Goal: Transaction & Acquisition: Purchase product/service

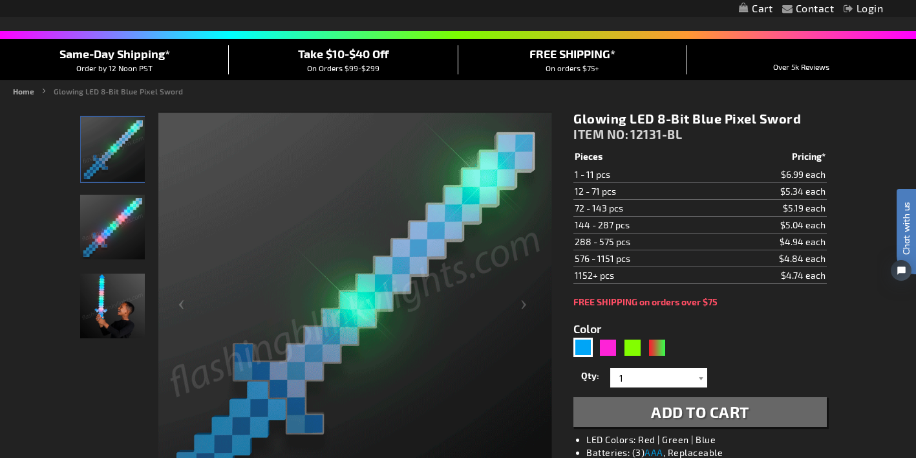
scroll to position [109, 0]
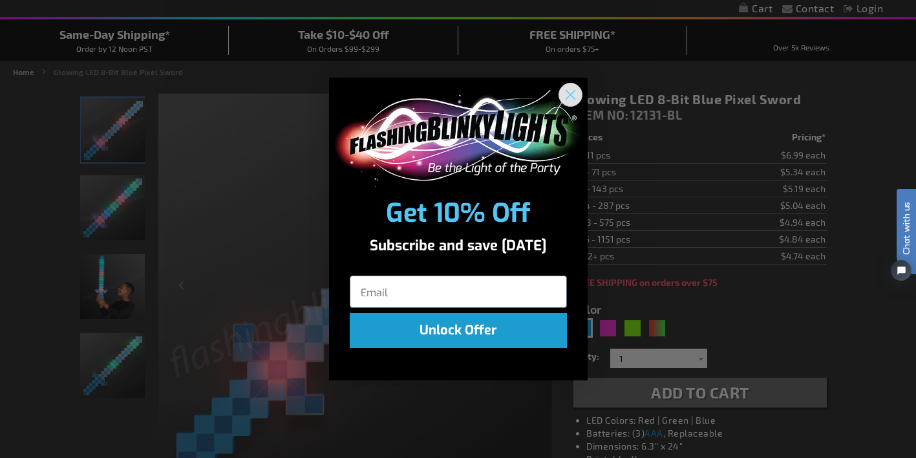
click at [567, 92] on icon "Close dialog" at bounding box center [569, 94] width 9 height 9
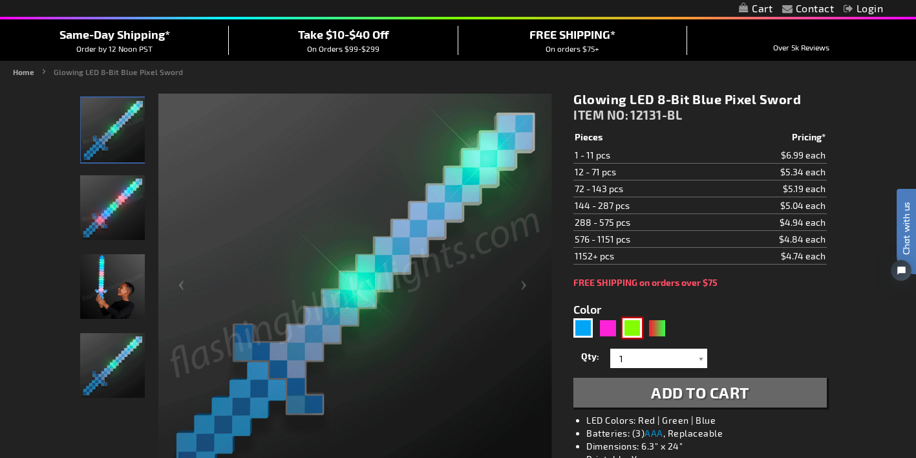
click at [635, 329] on div "Green" at bounding box center [631, 327] width 19 height 19
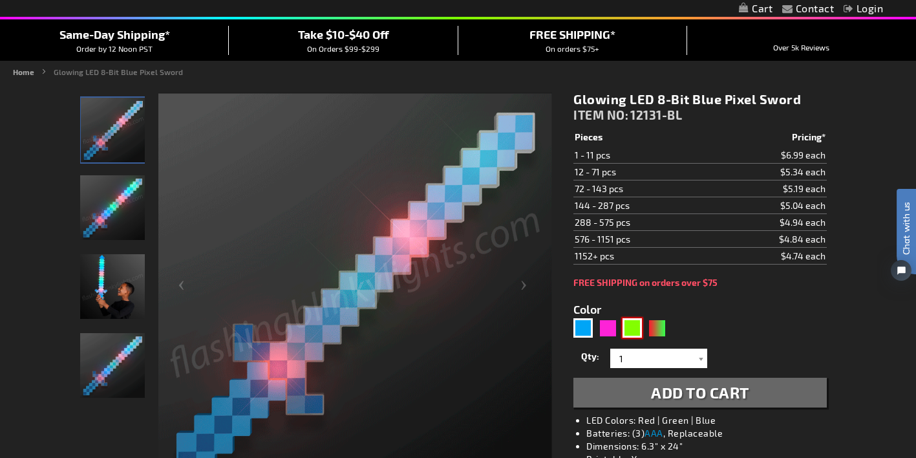
type input "5648"
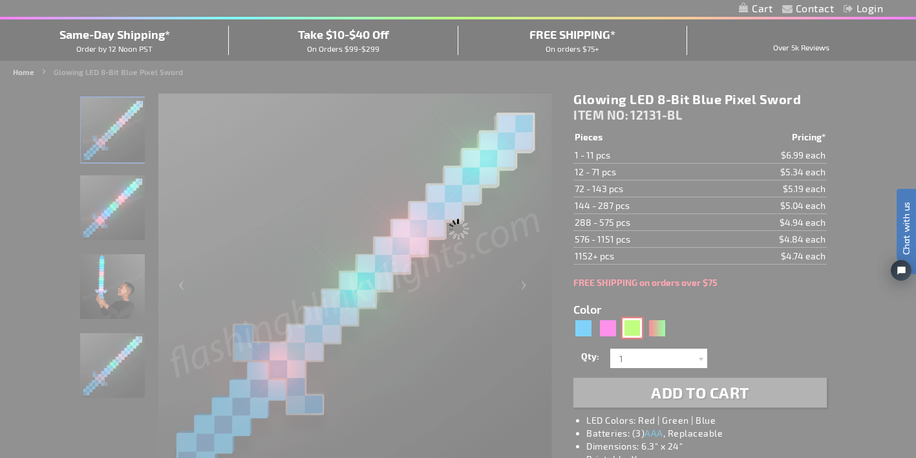
type input "12131-GN"
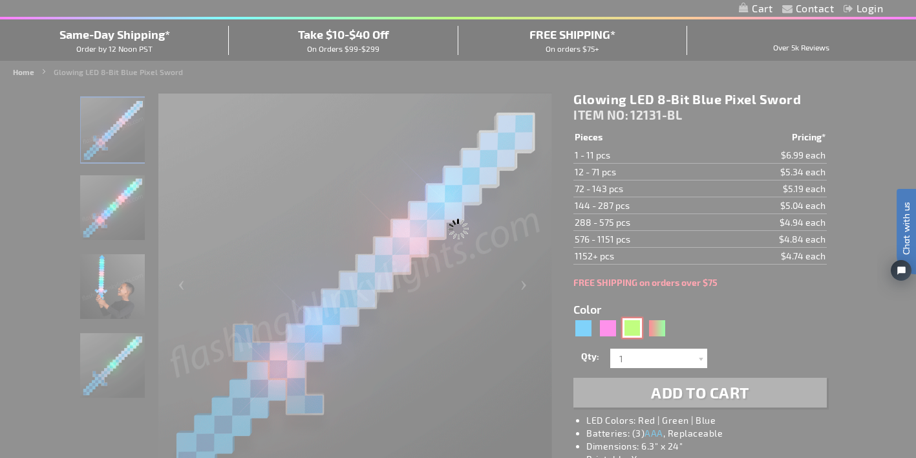
type input "Customize - Flashing Green Pixel Sword Light Up Toys - ITEM NO: 12131-GN"
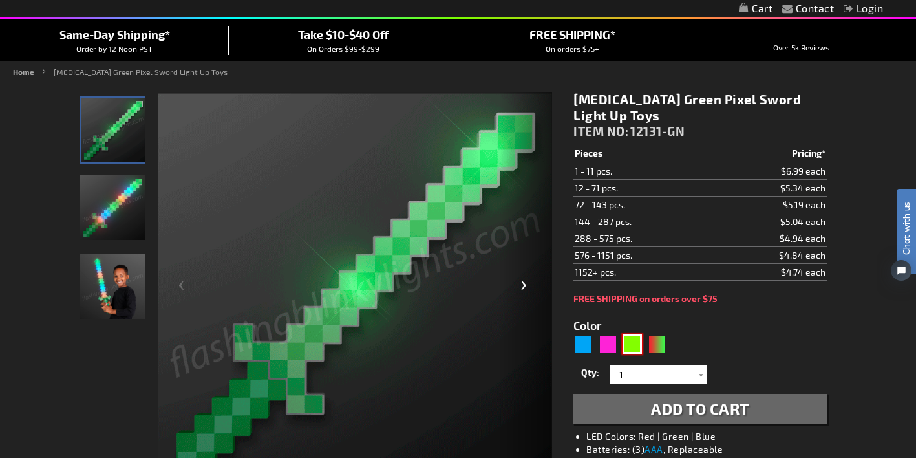
click at [530, 278] on div "Next" at bounding box center [526, 290] width 52 height 397
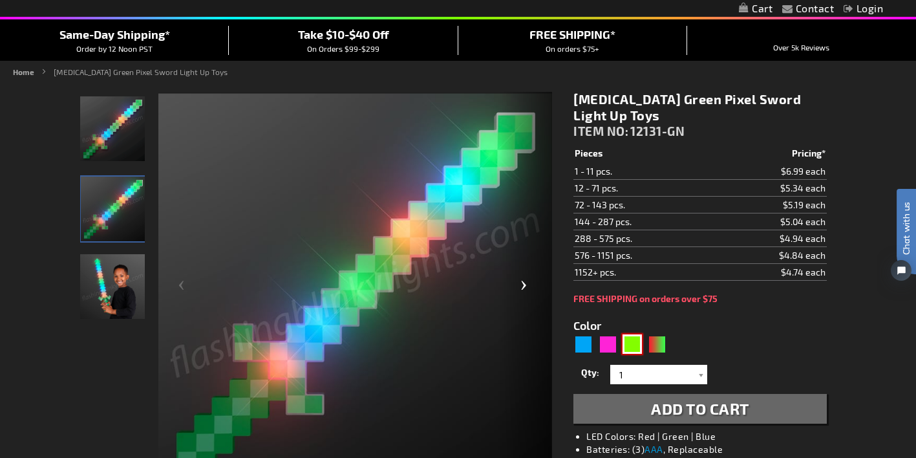
click at [530, 278] on div "Next" at bounding box center [526, 290] width 52 height 397
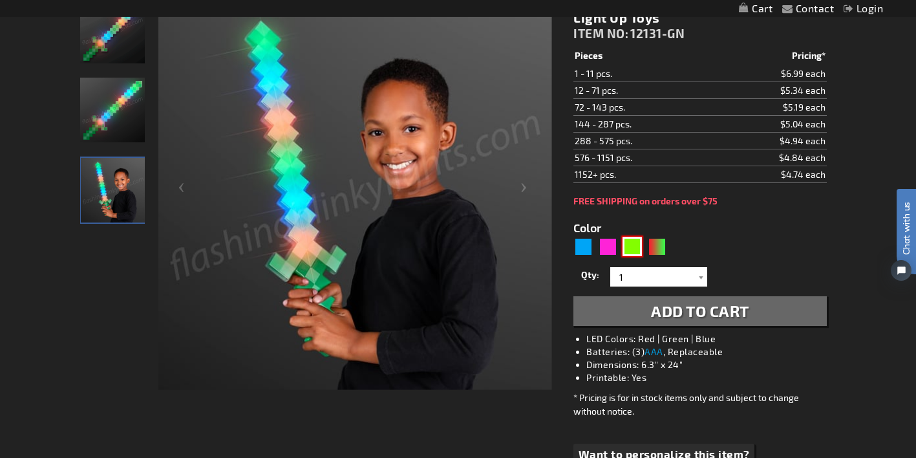
scroll to position [206, 0]
click at [697, 305] on span "Add to Cart" at bounding box center [700, 310] width 98 height 19
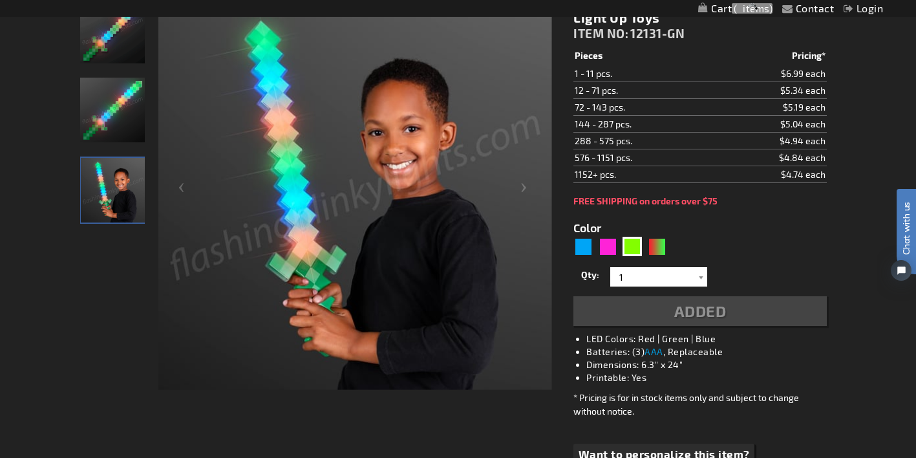
scroll to position [235, 0]
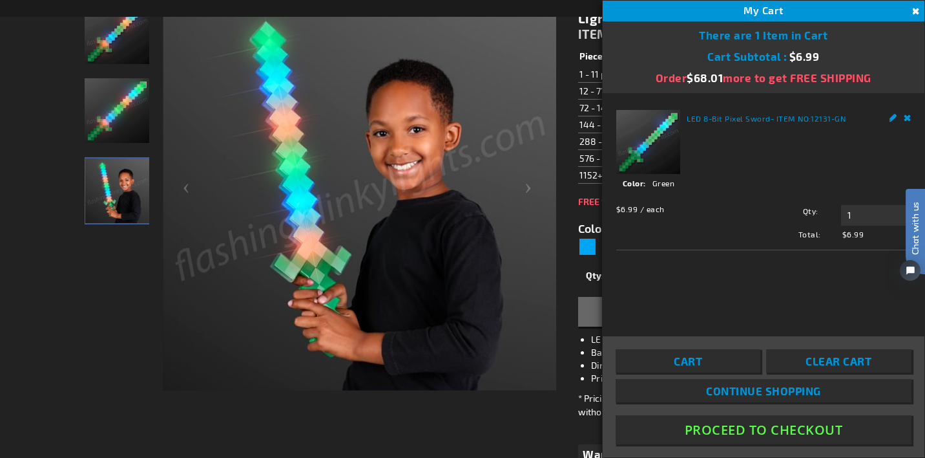
click at [697, 305] on div "LED 8-Bit Pixel Sword - ITEM NO: 12131-GN See Details Options Details Color Gre…" at bounding box center [764, 214] width 322 height 242
click at [772, 429] on button "Proceed To Checkout" at bounding box center [764, 429] width 296 height 29
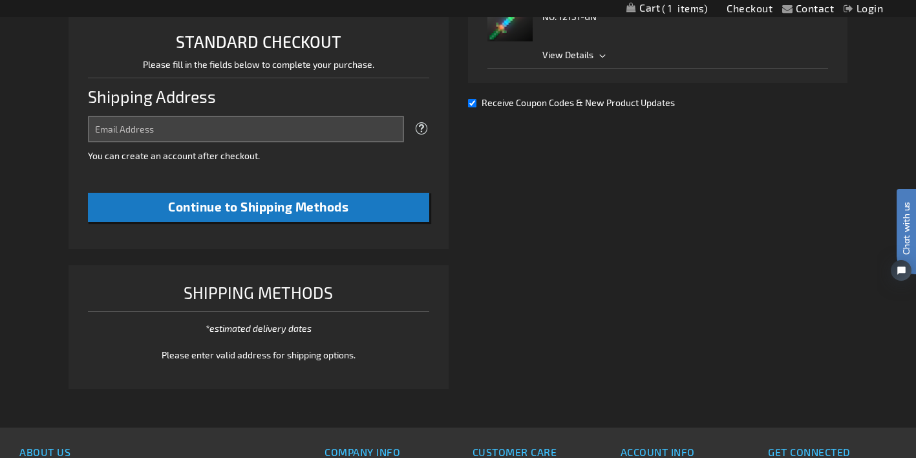
select select "US"
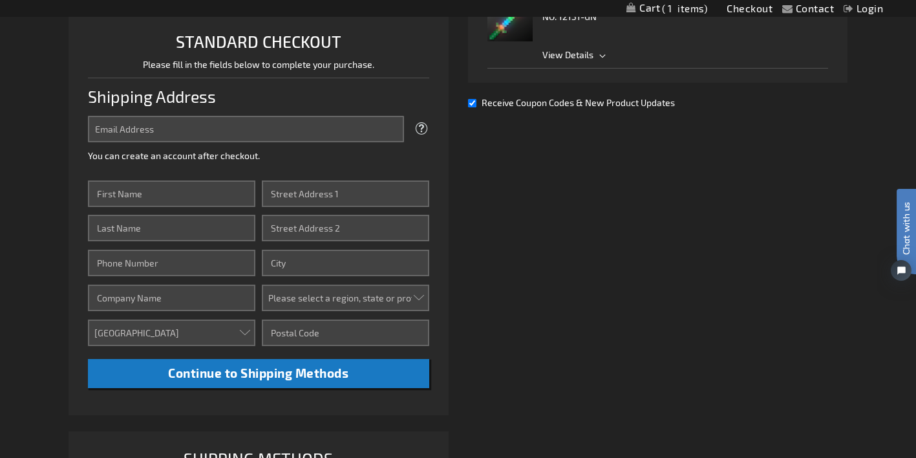
scroll to position [333, 0]
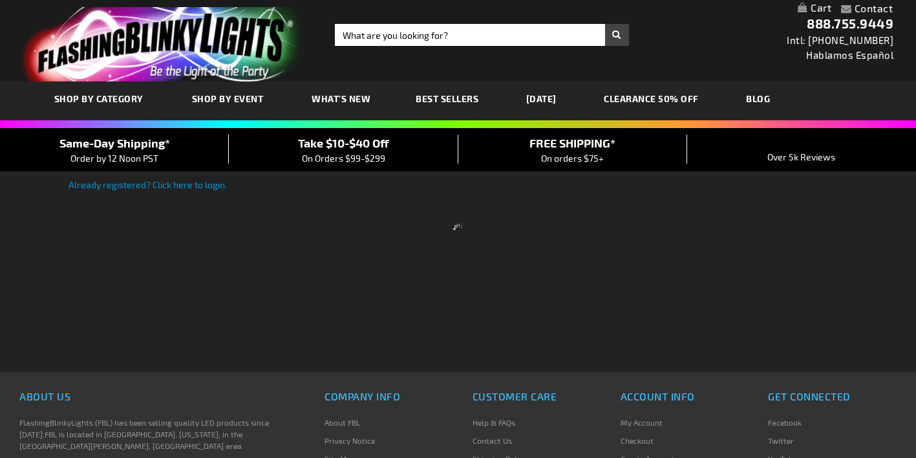
scroll to position [1, 0]
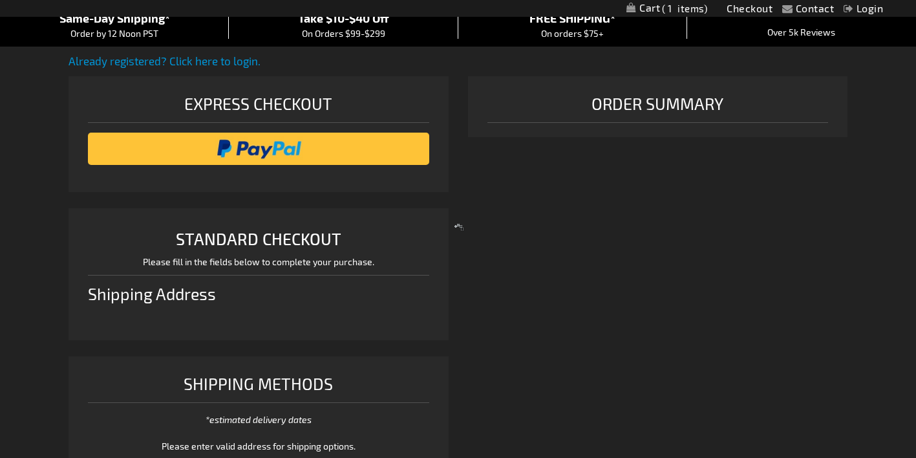
select select "US"
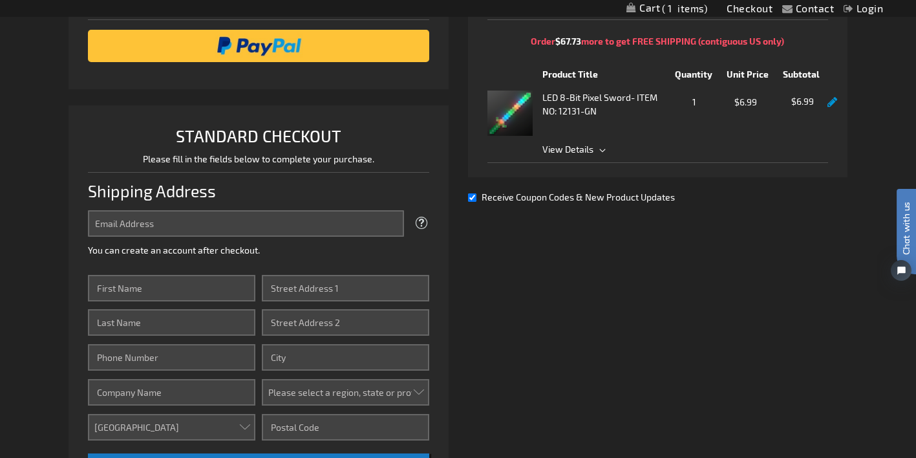
scroll to position [0, 0]
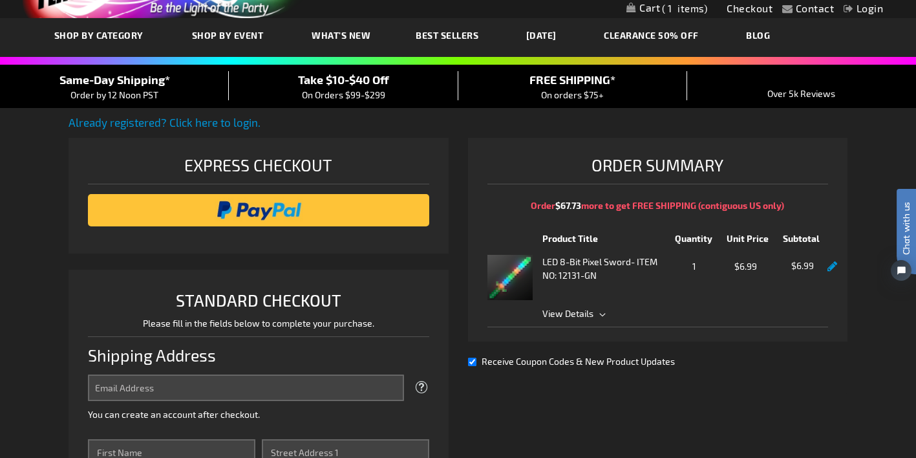
scroll to position [50, 0]
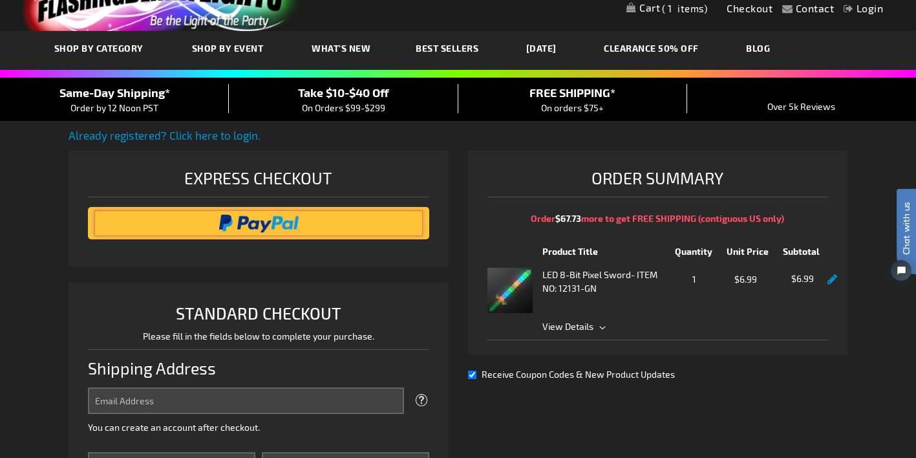
click at [276, 220] on input "image" at bounding box center [258, 223] width 328 height 26
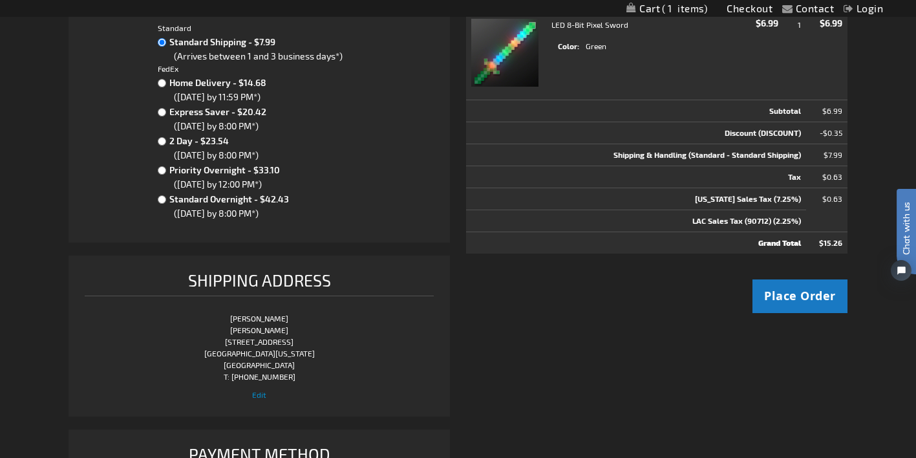
scroll to position [339, 0]
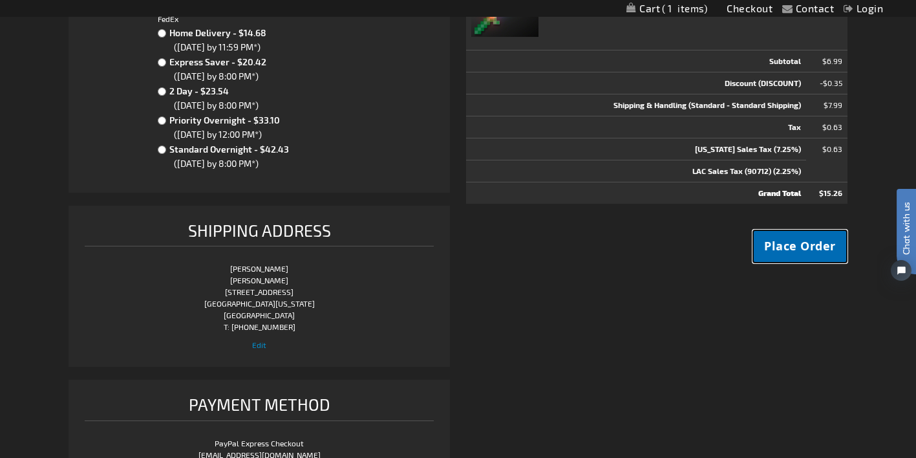
click at [792, 248] on span "Place Order" at bounding box center [800, 246] width 72 height 16
